Goal: Task Accomplishment & Management: Manage account settings

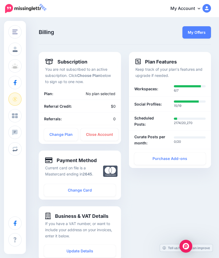
click at [16, 52] on link "Profile" at bounding box center [14, 49] width 13 height 13
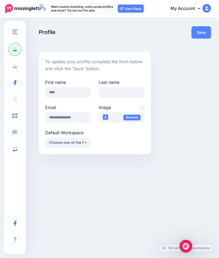
click at [15, 118] on span at bounding box center [15, 115] width 7 height 5
click at [46, 131] on span "Communication" at bounding box center [35, 132] width 29 height 5
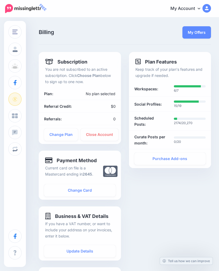
click at [50, 131] on link "Change Plan" at bounding box center [61, 134] width 34 height 12
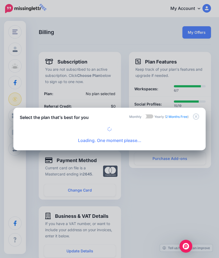
click at [197, 118] on icon "Close" at bounding box center [196, 116] width 6 height 6
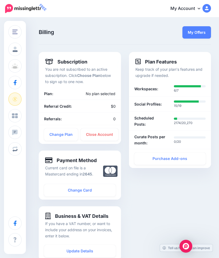
click at [88, 115] on li "Referrals: 0" at bounding box center [80, 118] width 82 height 13
click at [9, 34] on button "Change Workspace" at bounding box center [14, 31] width 13 height 13
click at [22, 50] on link "Profile" at bounding box center [14, 49] width 13 height 13
click at [16, 115] on span at bounding box center [15, 115] width 7 height 5
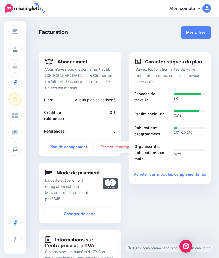
click at [20, 28] on button "Changer d'espace de travail" at bounding box center [14, 31] width 13 height 13
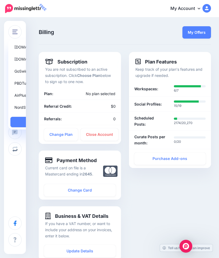
click at [55, 47] on link "[DOMAIN_NAME]" at bounding box center [41, 47] width 62 height 10
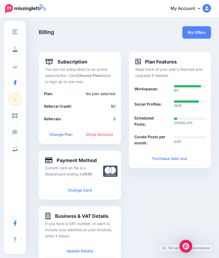
click at [17, 29] on div "Change Workspace" at bounding box center [14, 32] width 5 height 6
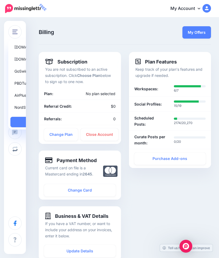
click at [46, 46] on link "[DOMAIN_NAME]" at bounding box center [41, 47] width 62 height 10
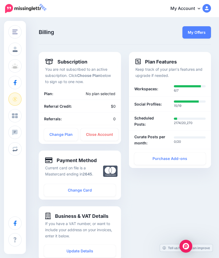
click at [45, 33] on span "Change Workspace" at bounding box center [37, 32] width 35 height 6
click at [17, 31] on img "button" at bounding box center [14, 31] width 5 height 5
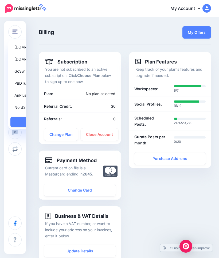
click at [38, 45] on link "[DOMAIN_NAME]" at bounding box center [41, 47] width 62 height 10
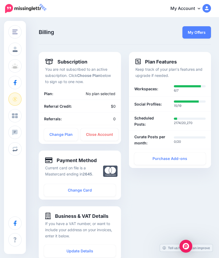
click at [22, 45] on link "Profile" at bounding box center [14, 49] width 13 height 13
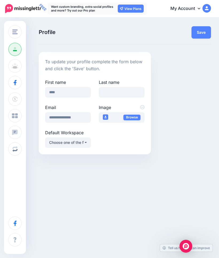
click at [56, 18] on div "Change Workspace [DOMAIN_NAME] [DOMAIN_NAME] GoSwim [GEOGRAPHIC_DATA] PBDTur Ai…" at bounding box center [109, 129] width 219 height 258
click at [16, 32] on img "button" at bounding box center [14, 31] width 5 height 5
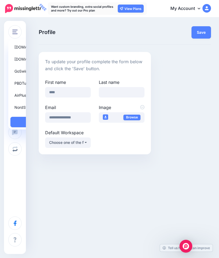
click at [53, 120] on link "Add Workspace" at bounding box center [41, 122] width 62 height 10
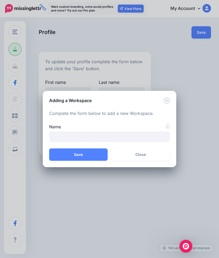
click at [170, 100] on icon "Close" at bounding box center [167, 100] width 6 height 6
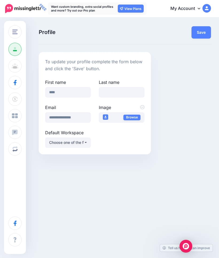
click at [15, 32] on img "button" at bounding box center [14, 31] width 5 height 5
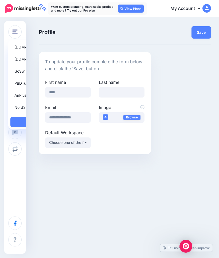
click at [31, 50] on link "[DOMAIN_NAME]" at bounding box center [41, 47] width 62 height 10
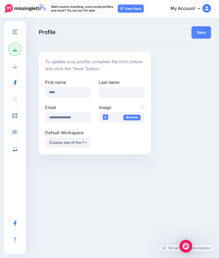
click at [51, 34] on span "Change Workspace" at bounding box center [37, 32] width 35 height 6
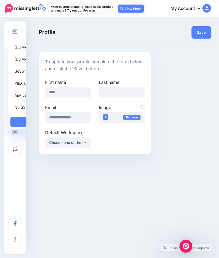
click at [54, 32] on span "Change Workspace" at bounding box center [37, 32] width 35 height 6
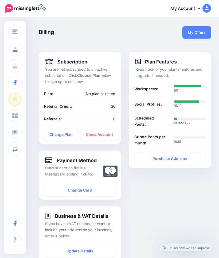
click at [14, 32] on img "button" at bounding box center [14, 31] width 5 height 5
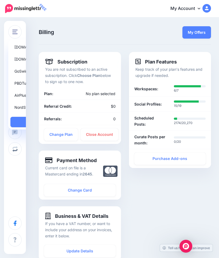
click at [27, 47] on link "[DOMAIN_NAME]" at bounding box center [41, 47] width 62 height 10
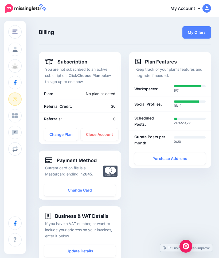
click at [32, 29] on span "Change Workspace" at bounding box center [37, 32] width 35 height 6
click at [14, 33] on img "button" at bounding box center [14, 31] width 5 height 5
click at [13, 33] on img "button" at bounding box center [14, 31] width 5 height 5
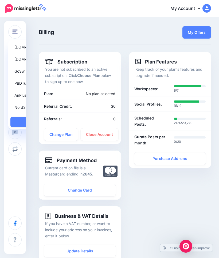
click at [36, 85] on link "PBDTur" at bounding box center [41, 83] width 62 height 10
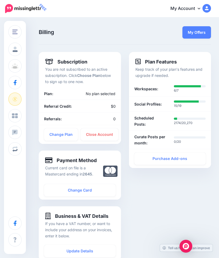
click at [10, 31] on button "Change Workspace" at bounding box center [14, 31] width 13 height 13
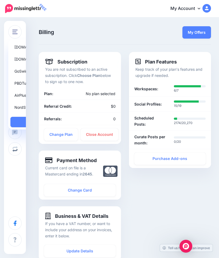
click at [38, 46] on link "[DOMAIN_NAME]" at bounding box center [41, 47] width 62 height 10
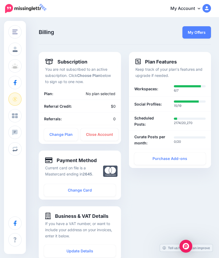
click at [22, 43] on link "Profile" at bounding box center [14, 49] width 13 height 13
click at [103, 167] on icon at bounding box center [110, 171] width 14 height 13
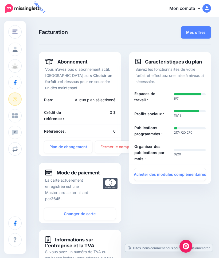
click at [203, 10] on img at bounding box center [207, 8] width 9 height 9
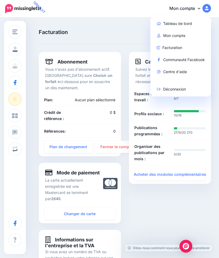
click at [193, 24] on link "Tableau de bord" at bounding box center [181, 23] width 57 height 10
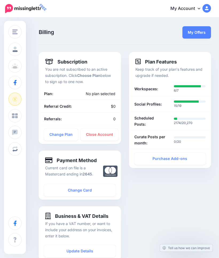
click at [17, 30] on img "button" at bounding box center [14, 31] width 5 height 5
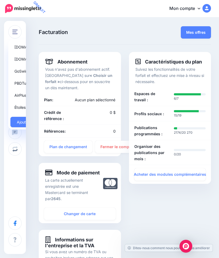
click at [56, 46] on link "[DOMAIN_NAME]" at bounding box center [41, 47] width 62 height 10
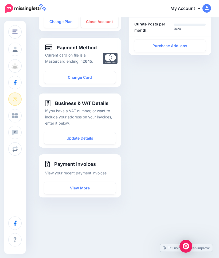
scroll to position [112, 0]
click at [17, 135] on link "Communication" at bounding box center [14, 132] width 13 height 13
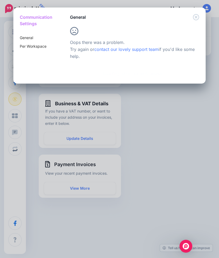
click at [66, 153] on div "Communication Settings General Per Workspace General" at bounding box center [109, 129] width 219 height 258
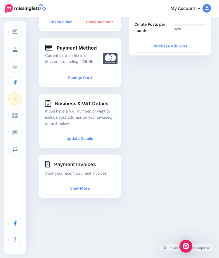
click at [19, 117] on link "Stack Offer Code" at bounding box center [14, 115] width 13 height 13
